Goal: Task Accomplishment & Management: Use online tool/utility

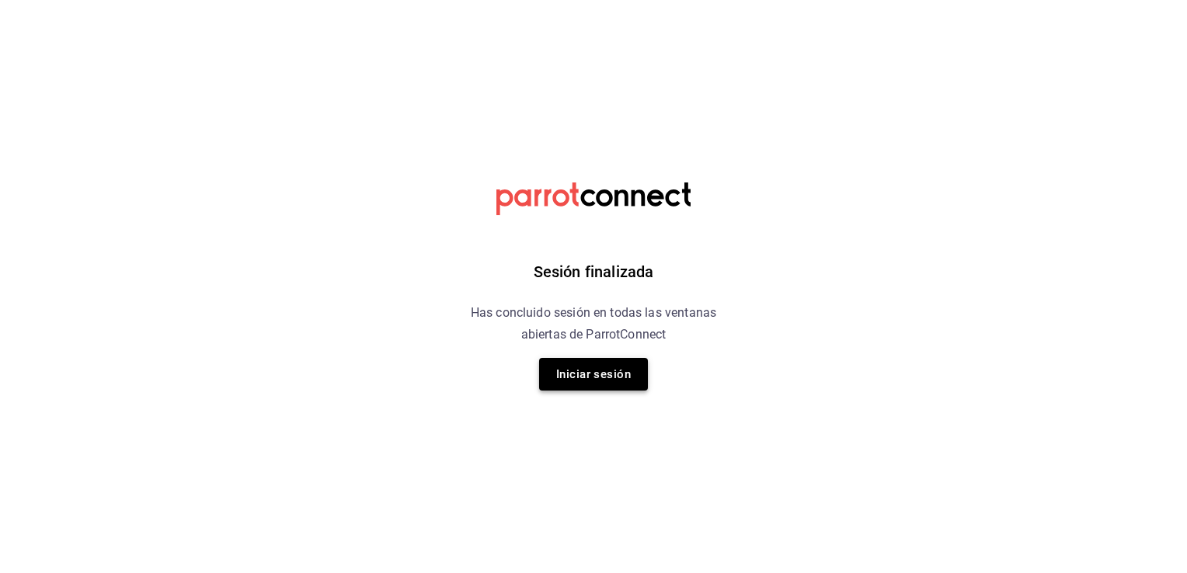
click at [573, 374] on button "Iniciar sesión" at bounding box center [593, 374] width 109 height 33
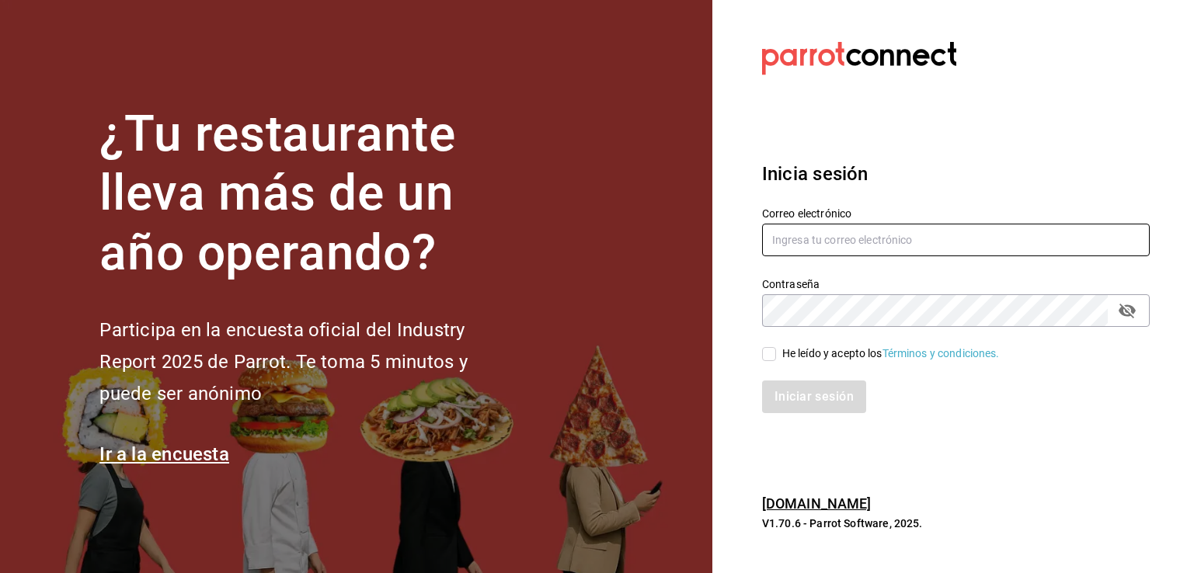
type input "isabelarevalo2912@gmail.com"
click at [812, 356] on div "He leído y acepto los Términos y condiciones." at bounding box center [891, 354] width 218 height 16
click at [776, 356] on input "He leído y acepto los Términos y condiciones." at bounding box center [769, 354] width 14 height 14
checkbox input "true"
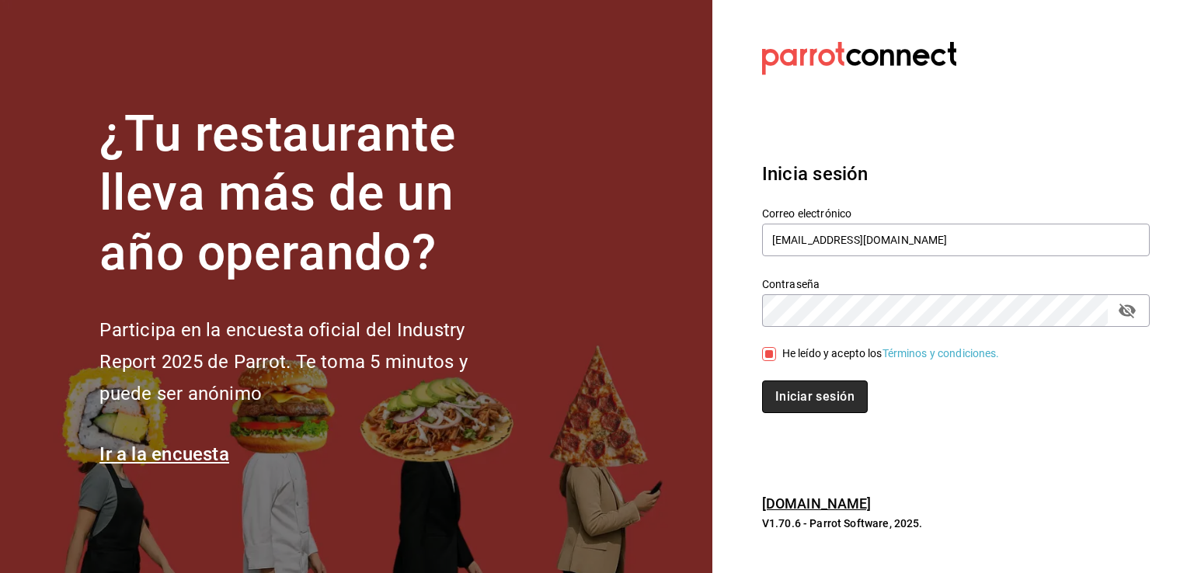
click at [808, 390] on button "Iniciar sesión" at bounding box center [815, 397] width 106 height 33
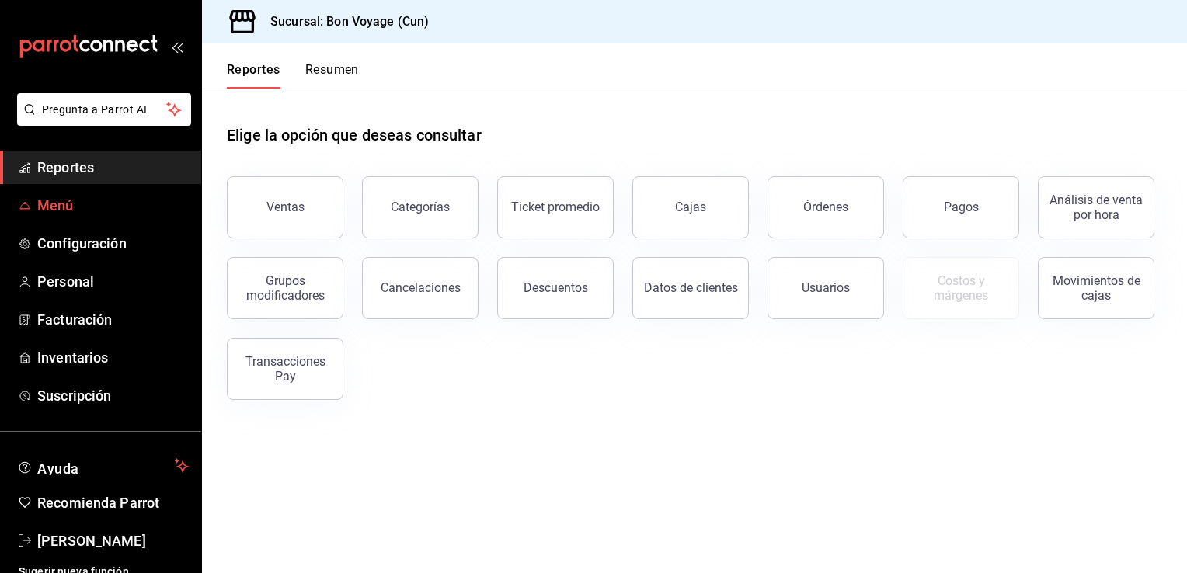
click at [96, 221] on link "Menú" at bounding box center [100, 205] width 201 height 33
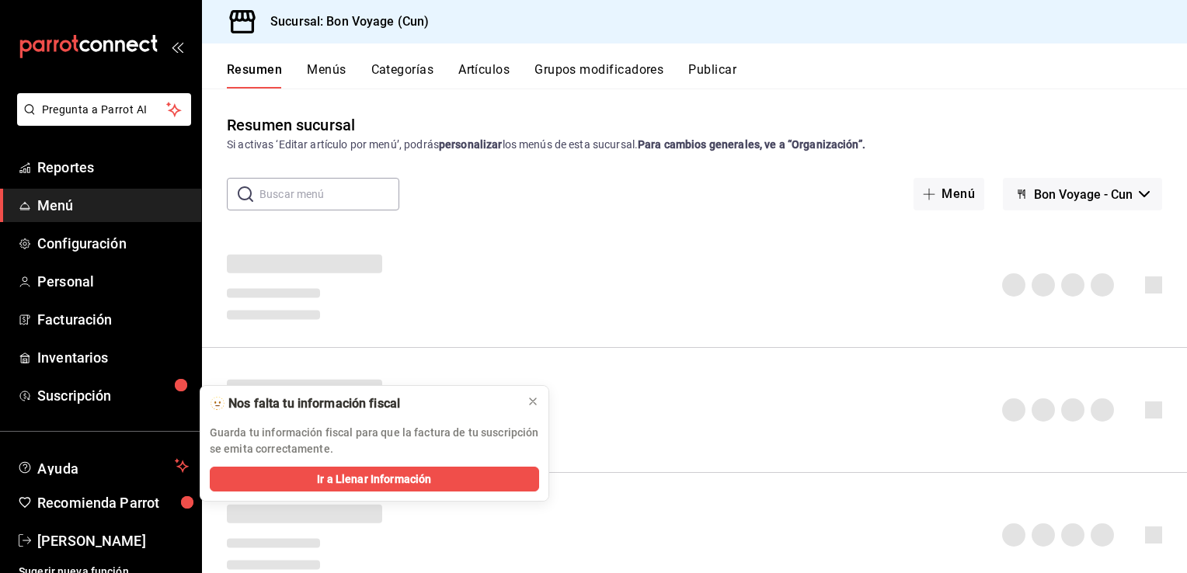
click at [488, 62] on button "Artículos" at bounding box center [483, 75] width 51 height 26
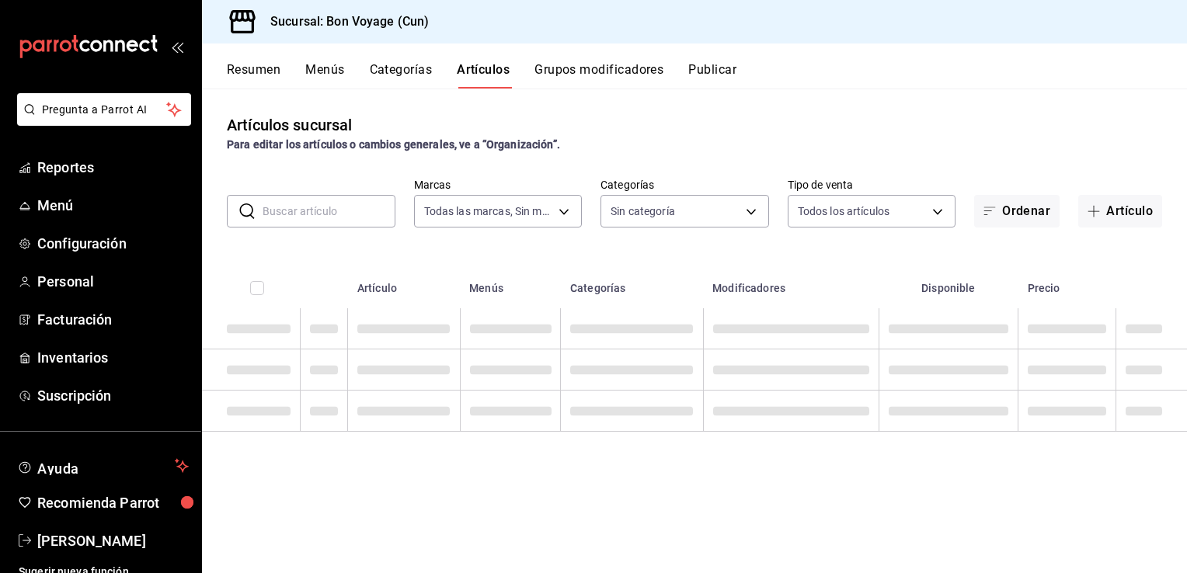
type input "f9ebc44c-a672-4035-999e-49fa5f1f71b7"
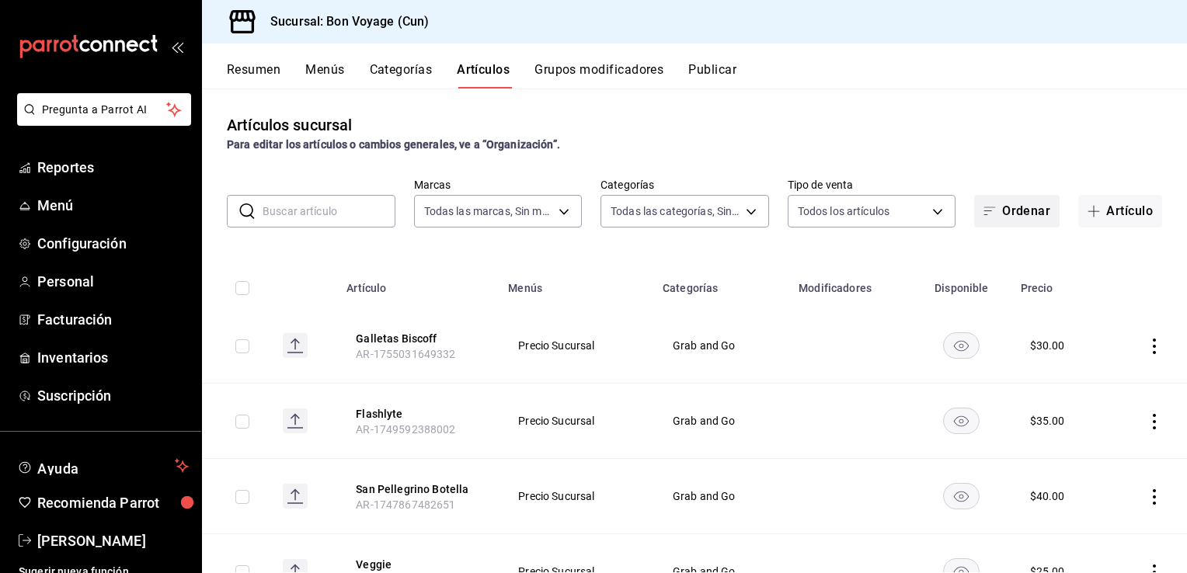
type input "06caf640-4751-49b0-8d65-70278ea5bc43,2e63ef4c-81aa-4e50-b8fe-1eb68613db27,9a090…"
click at [1088, 207] on icon "button" at bounding box center [1094, 211] width 12 height 12
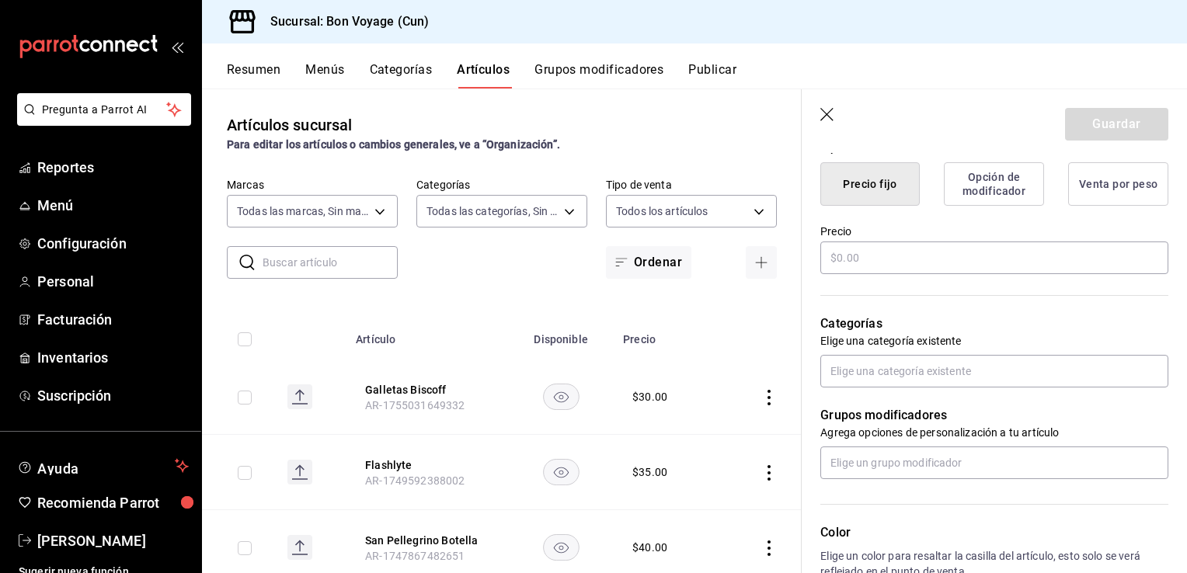
scroll to position [398, 0]
type input "Fanta"
click at [901, 256] on input "text" at bounding box center [994, 258] width 348 height 33
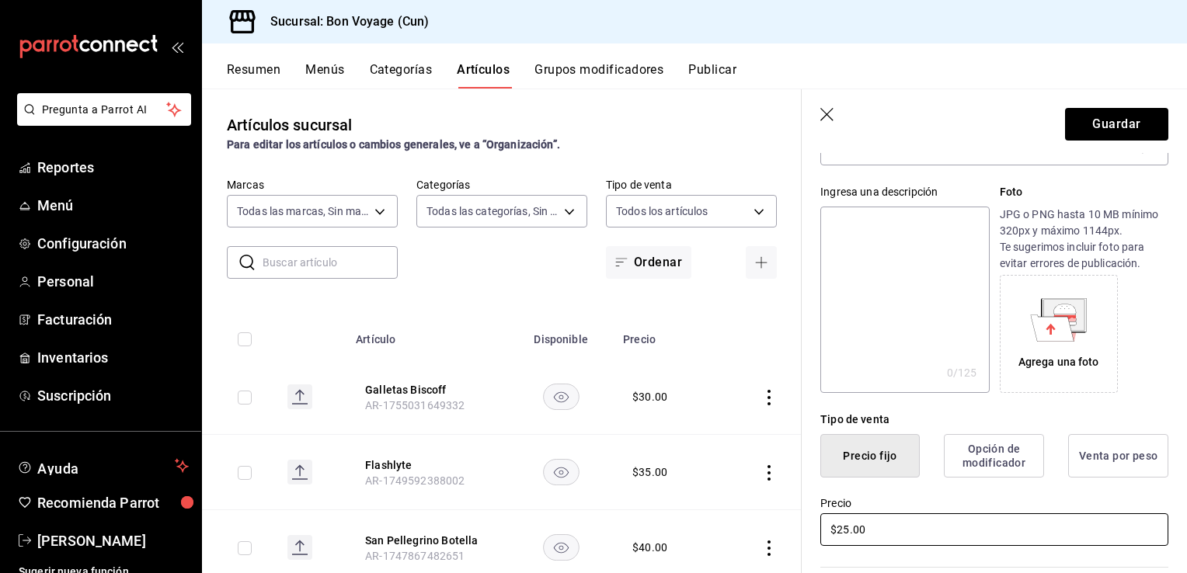
scroll to position [0, 0]
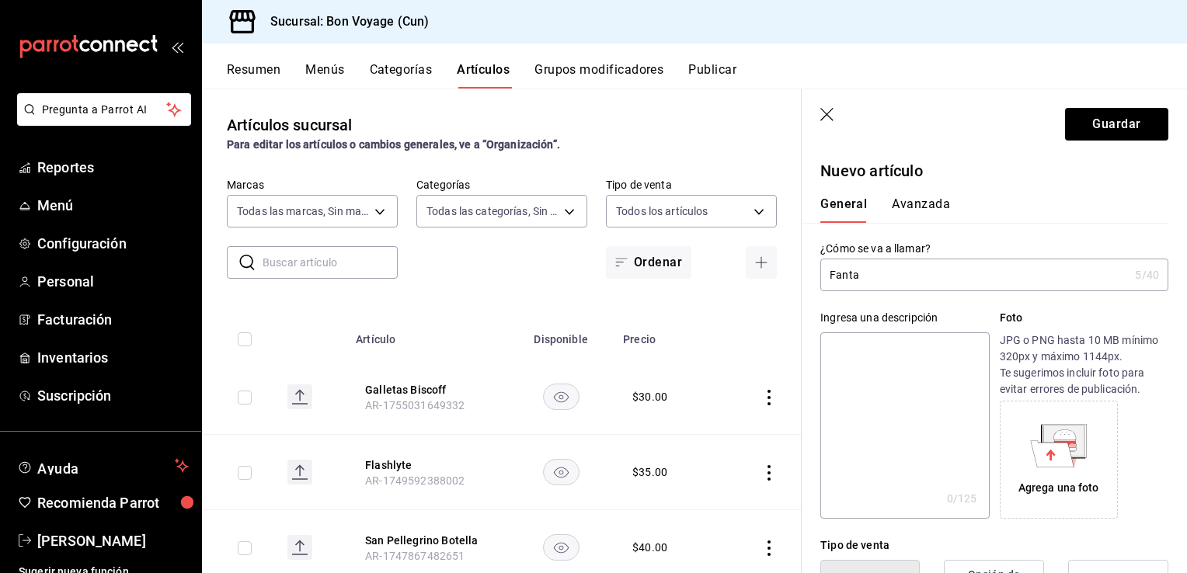
type input "$25.00"
click at [878, 268] on input "Fanta" at bounding box center [974, 274] width 308 height 31
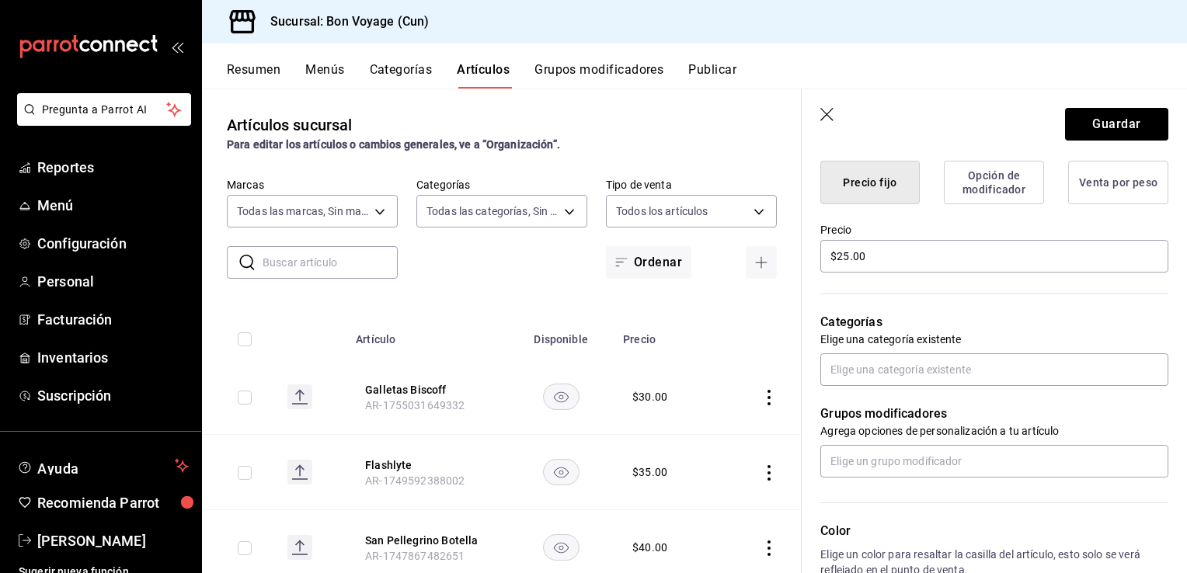
scroll to position [398, 0]
type input "Fanta 600ml"
click at [1020, 367] on input "text" at bounding box center [994, 371] width 348 height 33
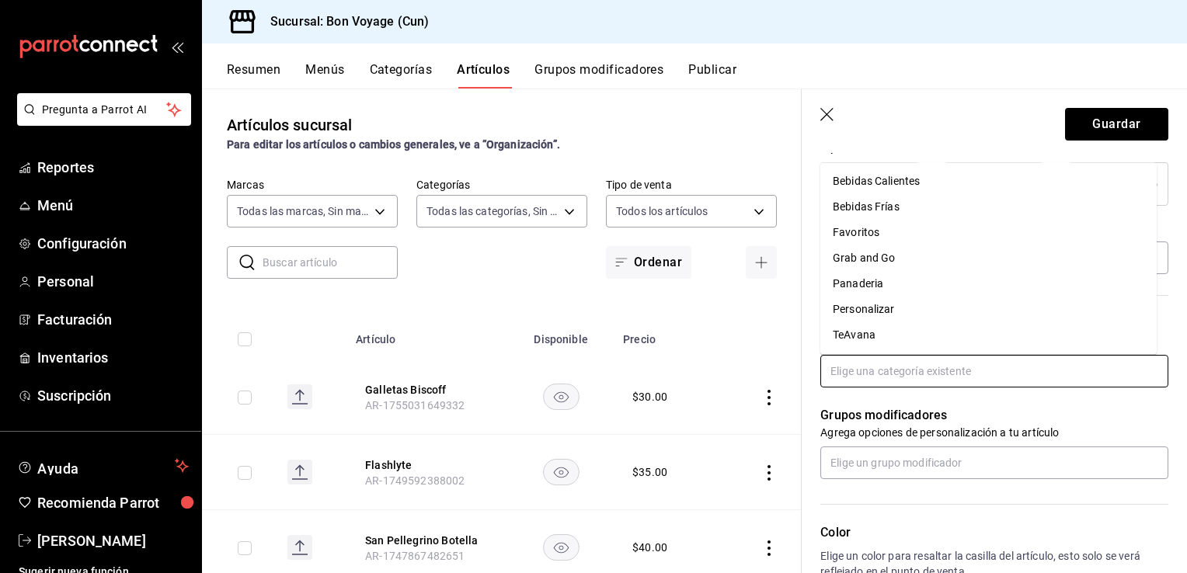
click at [899, 259] on li "Grab and Go" at bounding box center [988, 258] width 336 height 26
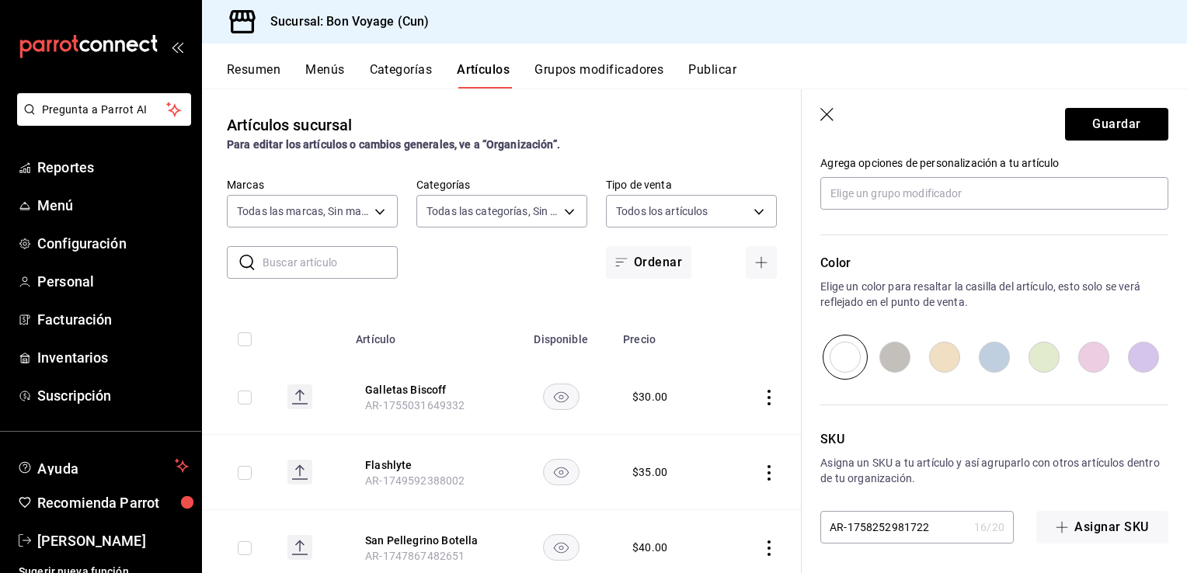
scroll to position [718, 0]
click at [1103, 132] on button "Guardar" at bounding box center [1116, 124] width 103 height 33
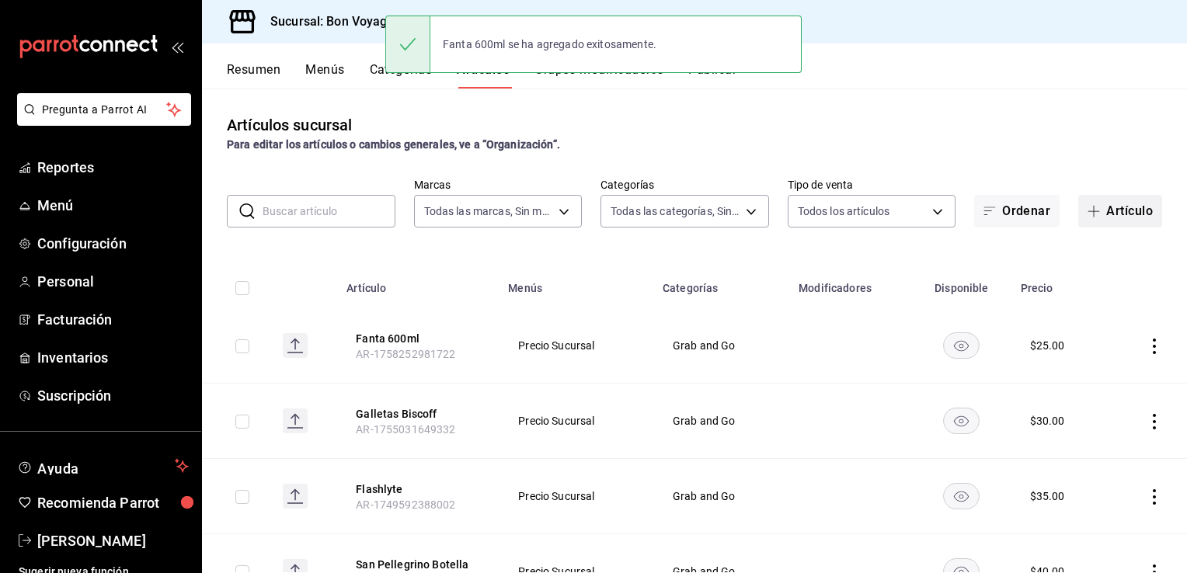
click at [1120, 216] on button "Artículo" at bounding box center [1120, 211] width 84 height 33
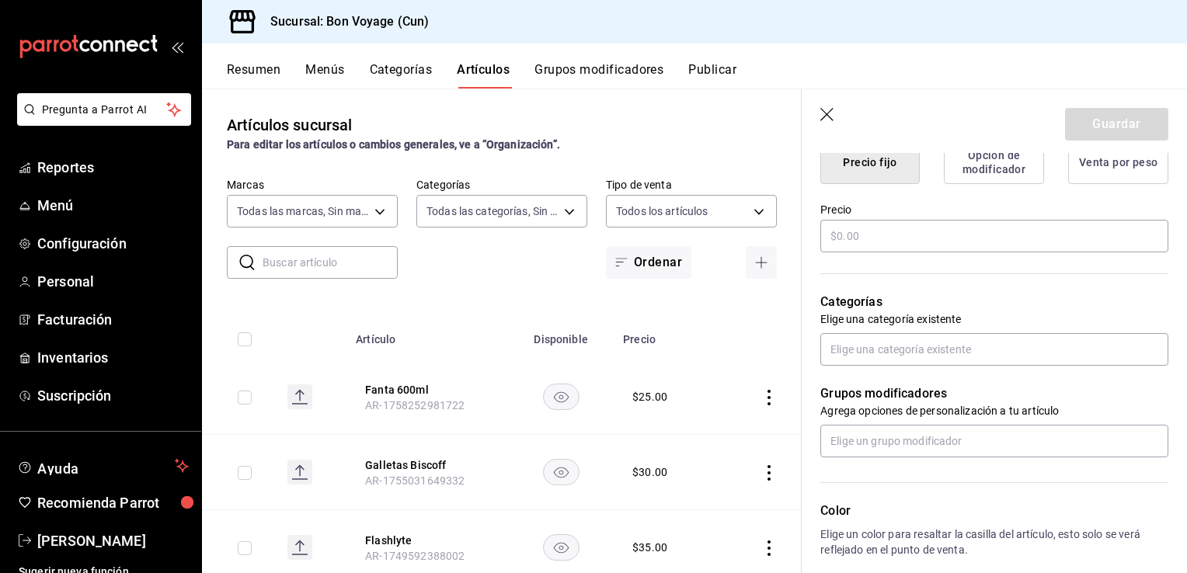
scroll to position [423, 0]
type input "Sprite 600ml"
click at [882, 238] on input "text" at bounding box center [994, 233] width 348 height 33
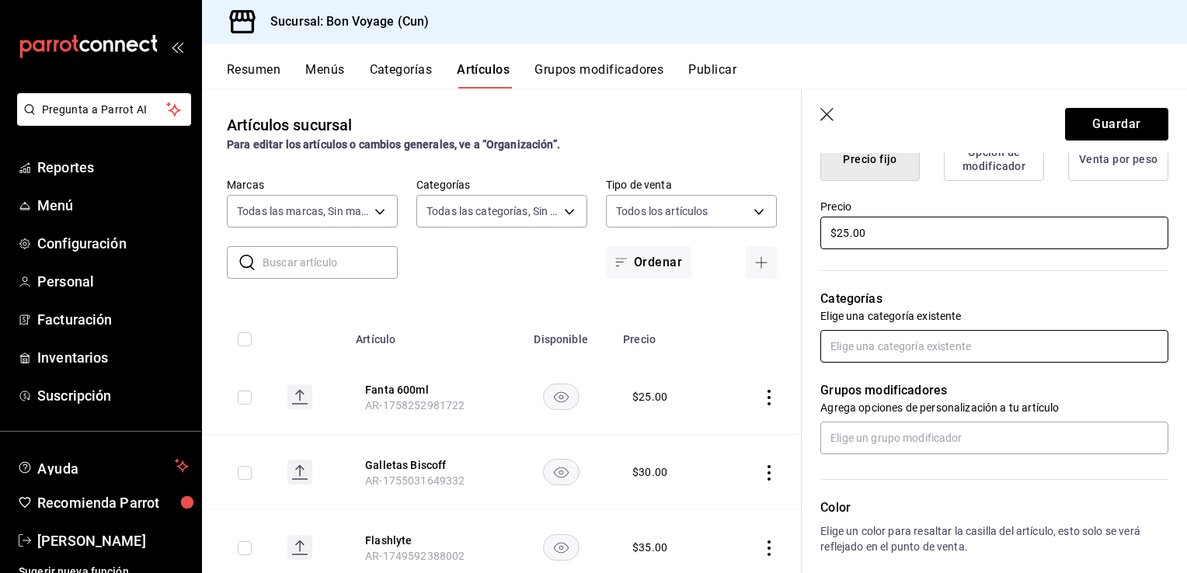
type input "$25.00"
click at [870, 355] on input "text" at bounding box center [994, 346] width 348 height 33
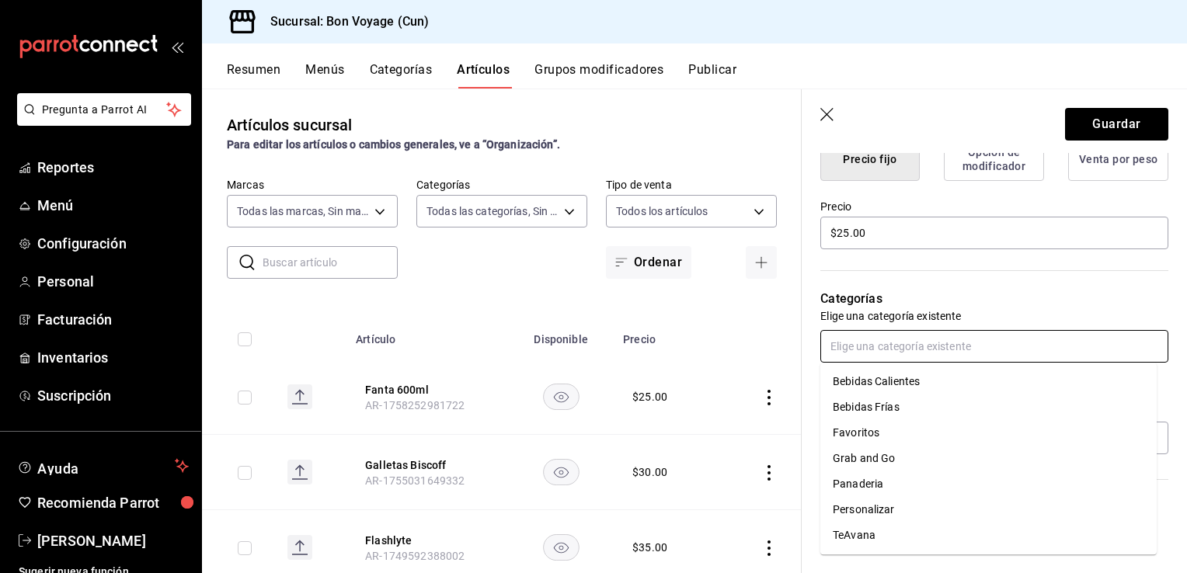
click at [861, 455] on li "Grab and Go" at bounding box center [988, 459] width 336 height 26
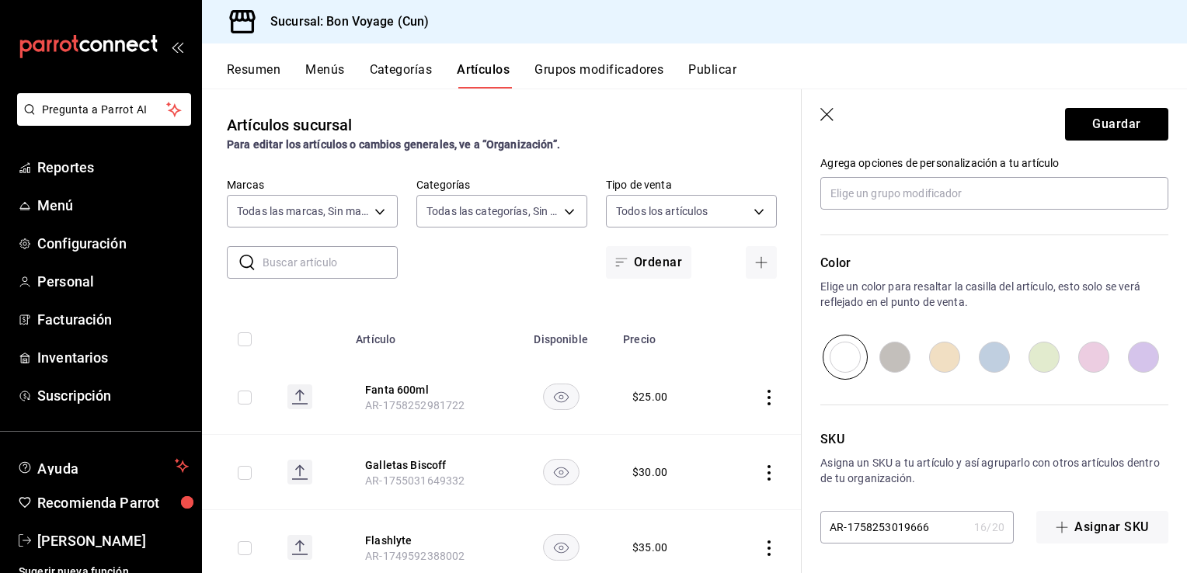
scroll to position [590, 0]
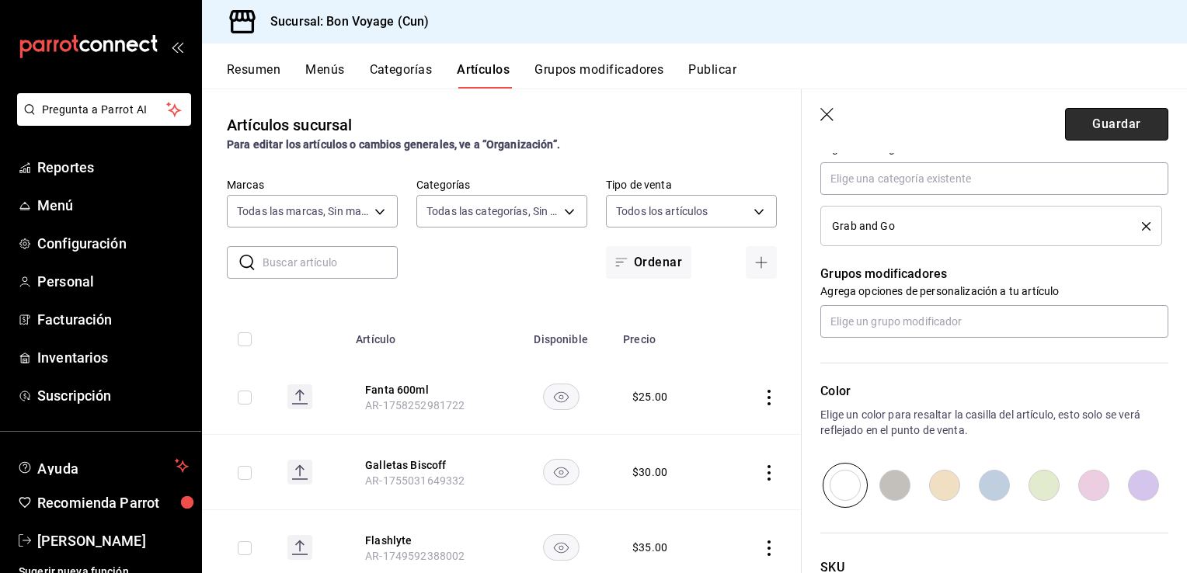
click at [1067, 124] on button "Guardar" at bounding box center [1116, 124] width 103 height 33
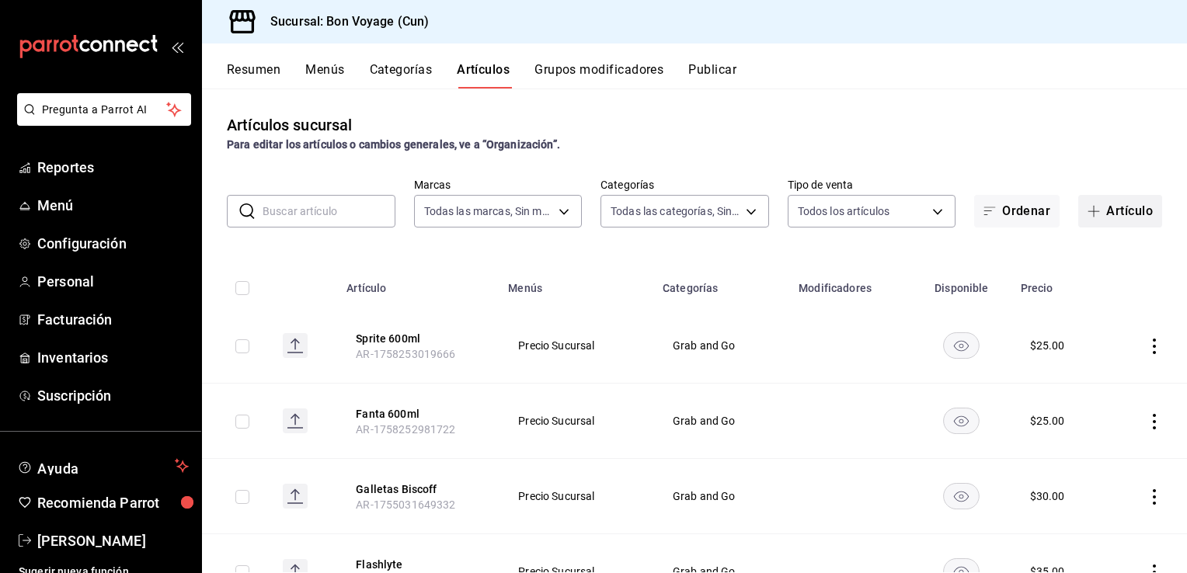
click at [1088, 216] on span "button" at bounding box center [1097, 211] width 19 height 12
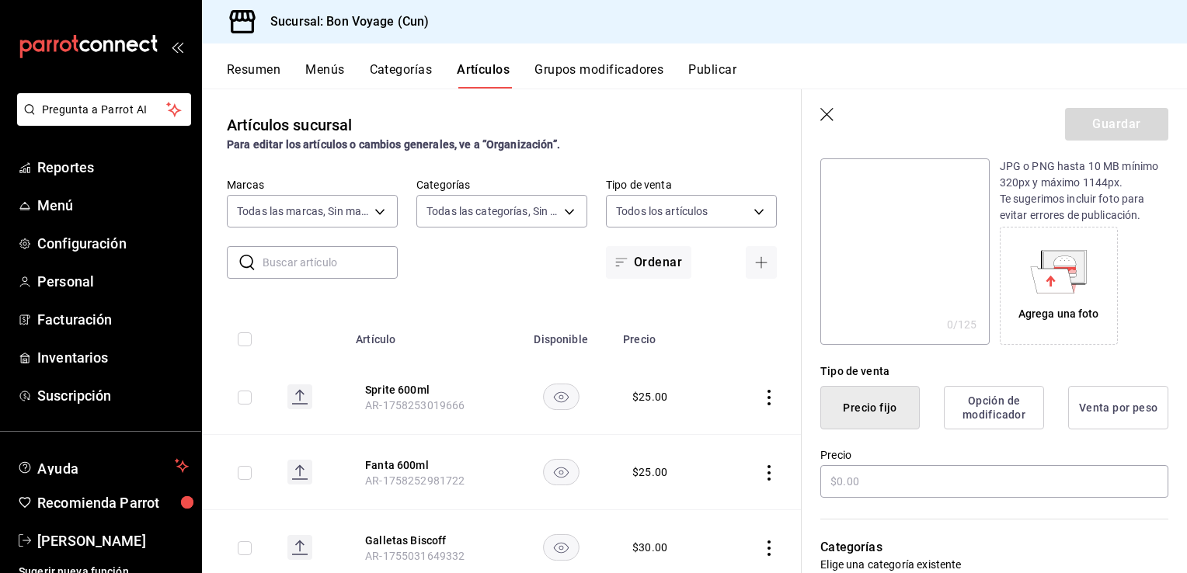
scroll to position [336, 0]
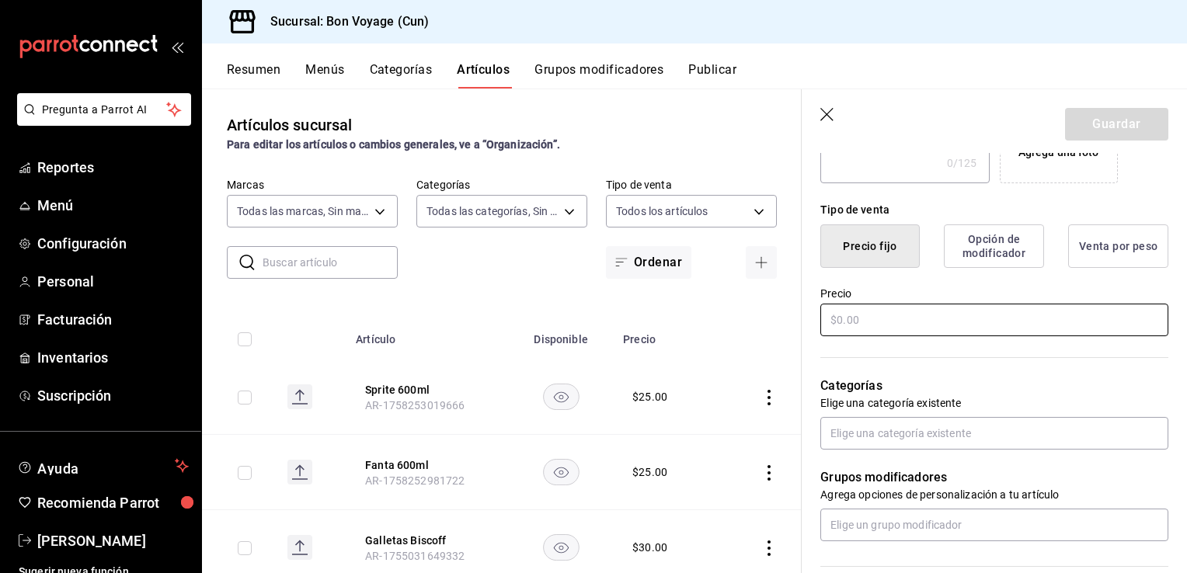
type input "Mundet 600ml"
click at [911, 316] on input "text" at bounding box center [994, 320] width 348 height 33
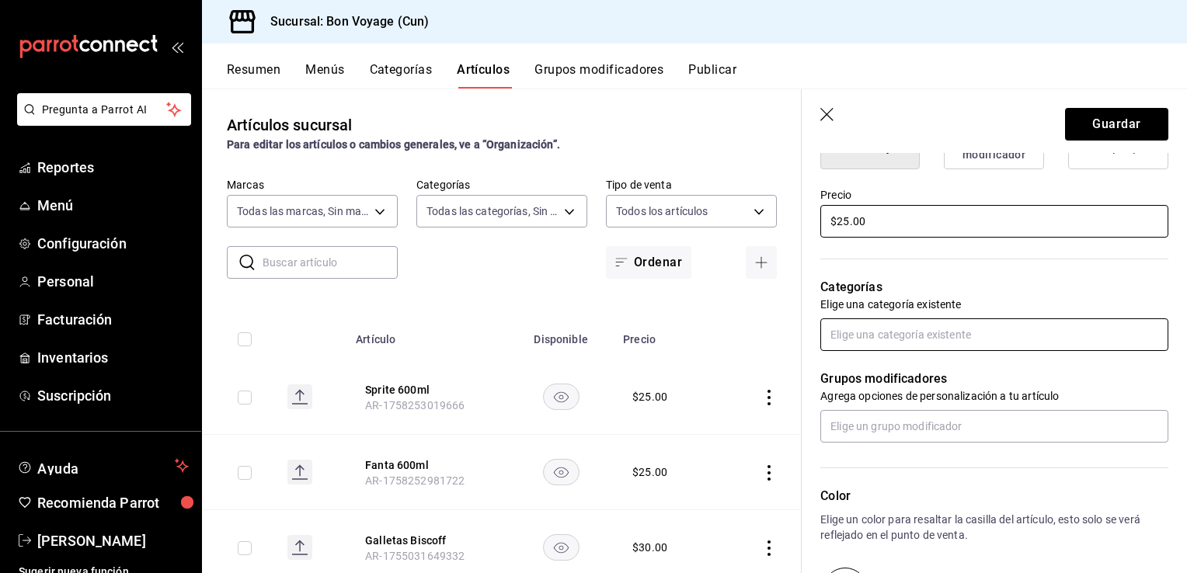
type input "$25.00"
click at [912, 329] on input "text" at bounding box center [994, 335] width 348 height 33
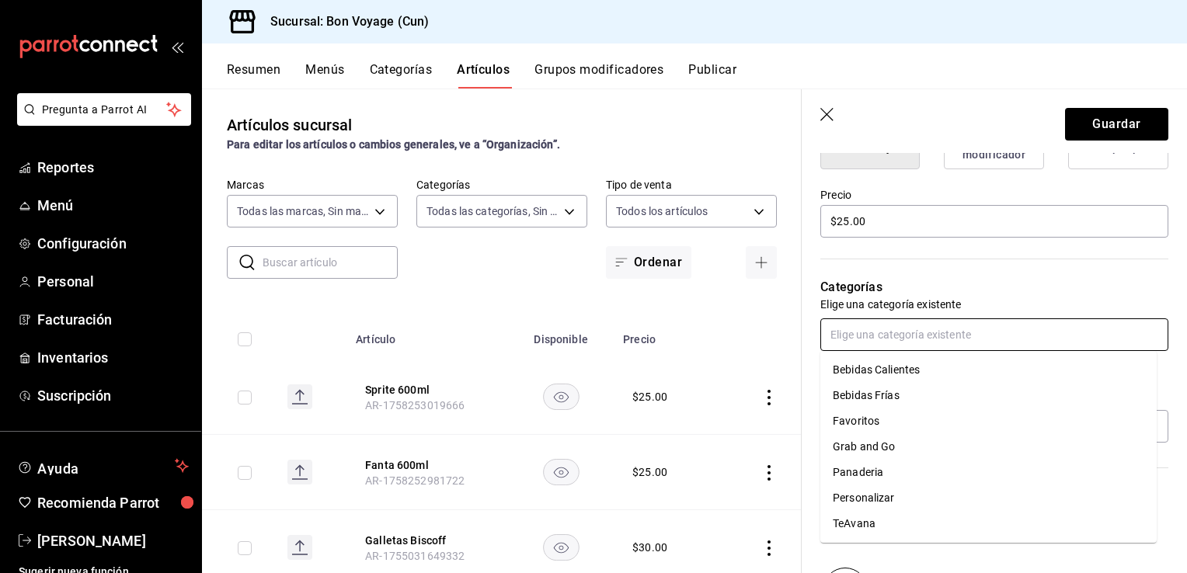
click at [895, 440] on li "Grab and Go" at bounding box center [988, 447] width 336 height 26
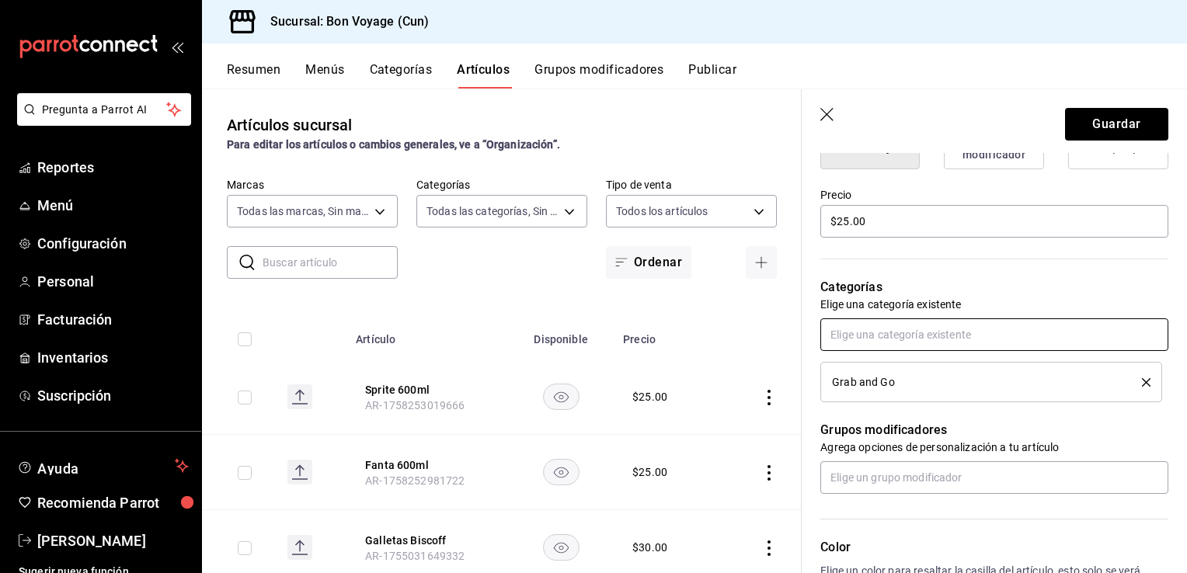
scroll to position [719, 0]
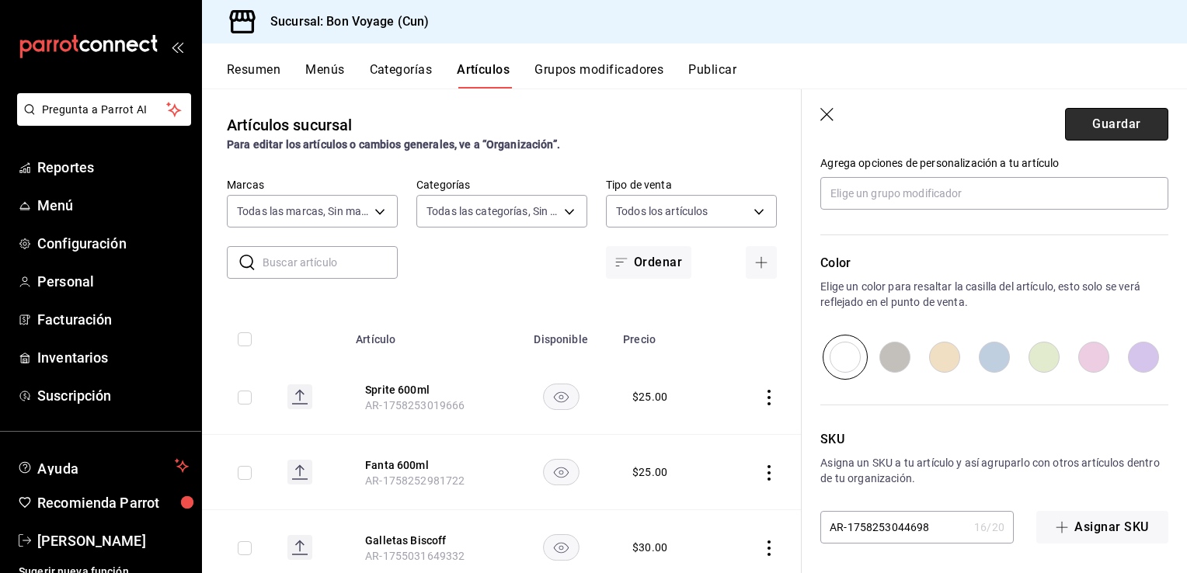
click at [1103, 134] on button "Guardar" at bounding box center [1116, 124] width 103 height 33
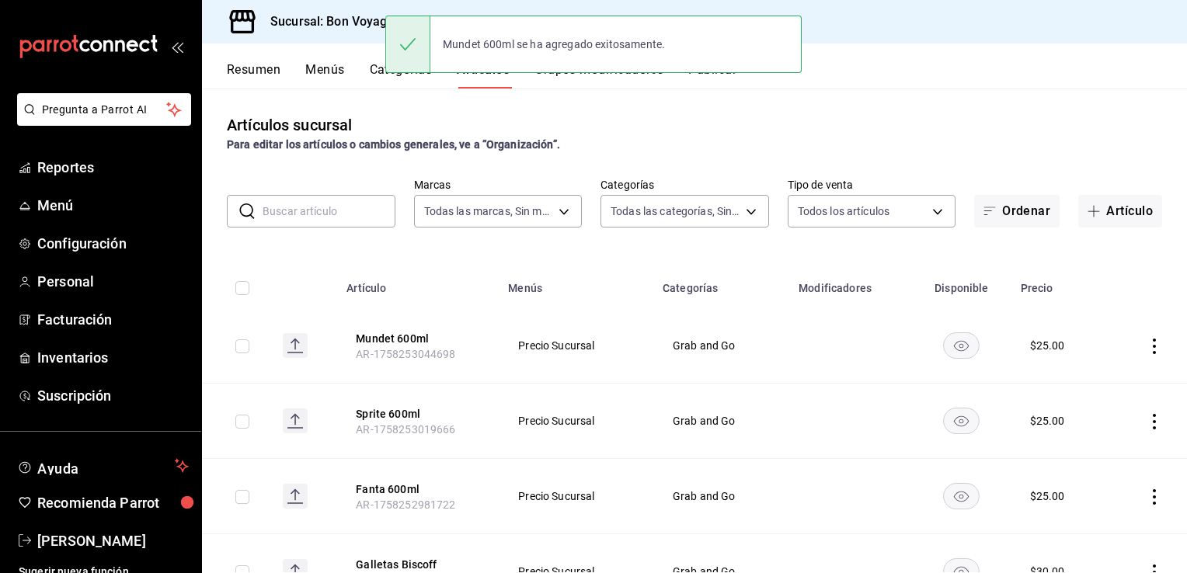
click at [1008, 126] on div "Artículos sucursal Para editar los artículos o cambios generales, ve a “Organiz…" at bounding box center [694, 133] width 985 height 40
